Goal: Information Seeking & Learning: Learn about a topic

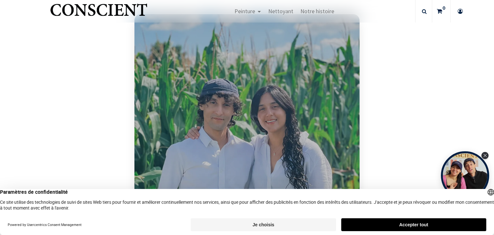
scroll to position [451, 0]
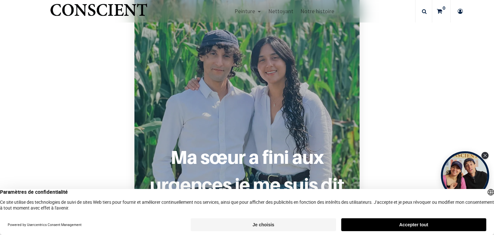
drag, startPoint x: 355, startPoint y: 220, endPoint x: 335, endPoint y: 187, distance: 39.0
click at [355, 220] on button "Accepter tout" at bounding box center [414, 224] width 145 height 13
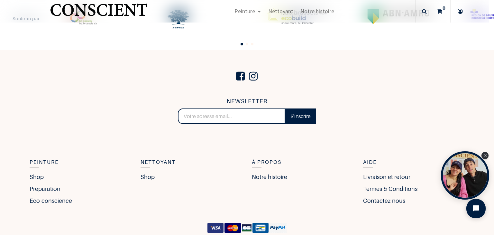
scroll to position [1336, 0]
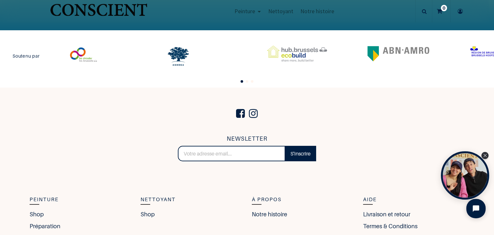
click at [247, 81] on span "Go to slide 2" at bounding box center [247, 81] width 3 height 3
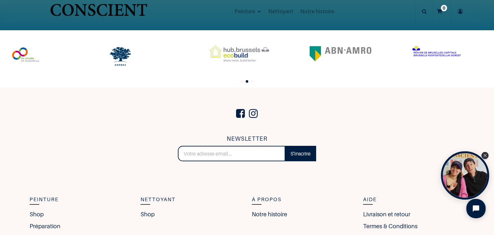
click at [252, 81] on span "Go to slide 3" at bounding box center [252, 81] width 3 height 3
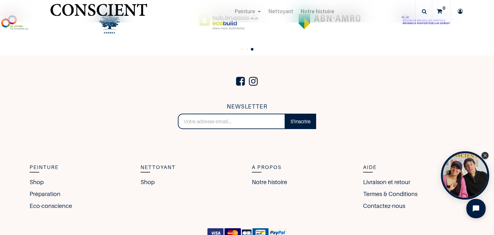
scroll to position [1401, 0]
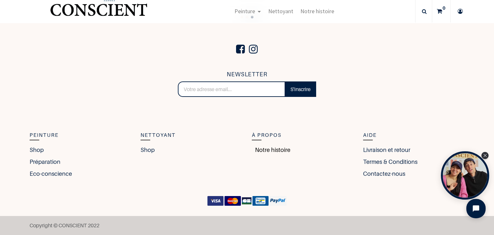
click at [267, 148] on link "Notre histoire" at bounding box center [271, 149] width 39 height 9
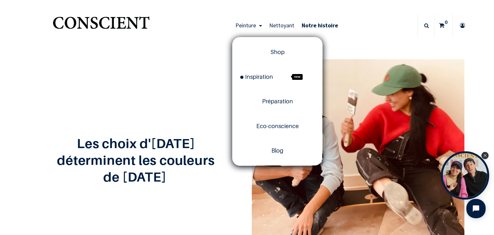
click at [257, 26] on link "Peinture" at bounding box center [249, 25] width 34 height 23
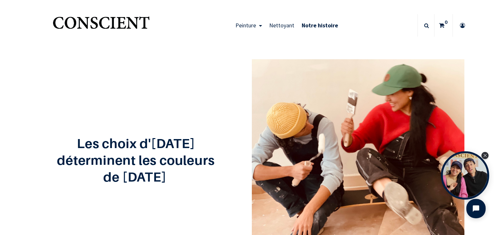
click at [246, 26] on span "Peinture" at bounding box center [246, 25] width 21 height 7
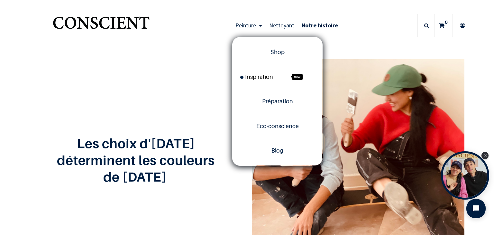
click at [263, 78] on span "Inspiration" at bounding box center [256, 76] width 33 height 7
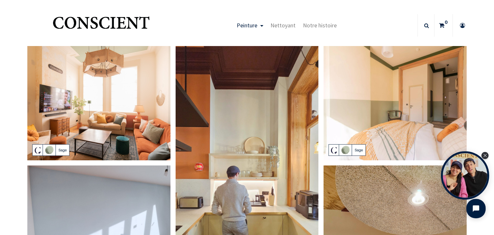
scroll to position [32, 0]
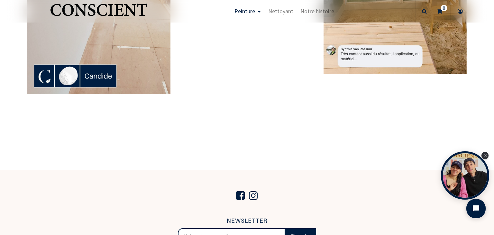
scroll to position [1706, 0]
